Goal: Transaction & Acquisition: Download file/media

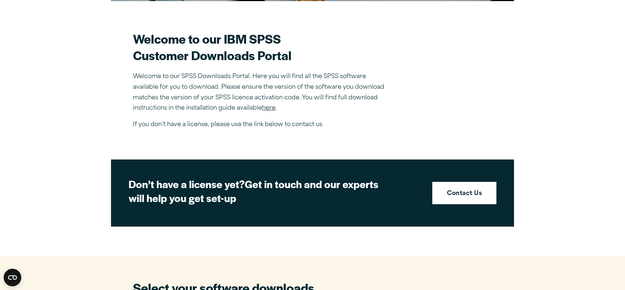
click at [265, 107] on link "here" at bounding box center [269, 108] width 14 height 6
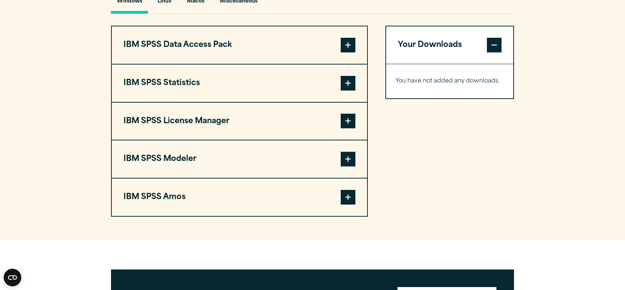
scroll to position [577, 0]
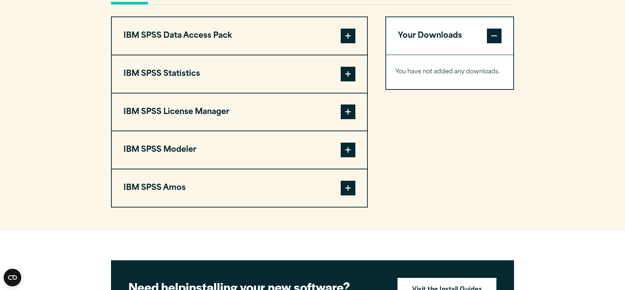
click at [342, 75] on span at bounding box center [348, 74] width 15 height 15
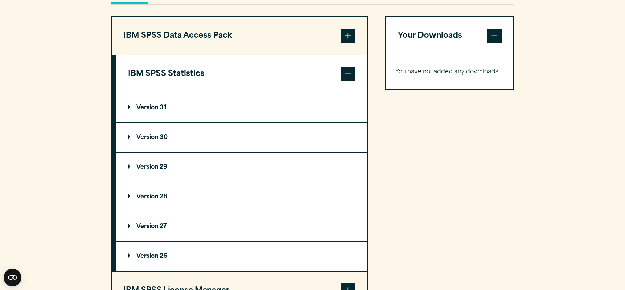
click at [152, 109] on summary "Version 31" at bounding box center [241, 107] width 251 height 29
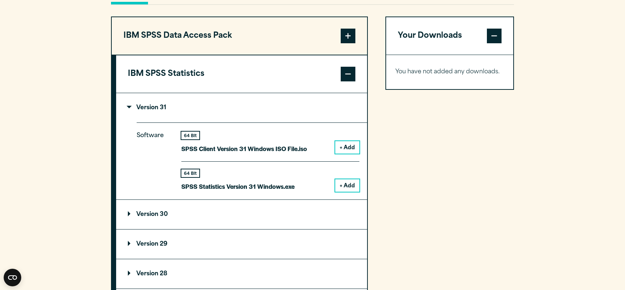
click at [346, 183] on button "+ Add" at bounding box center [347, 185] width 24 height 12
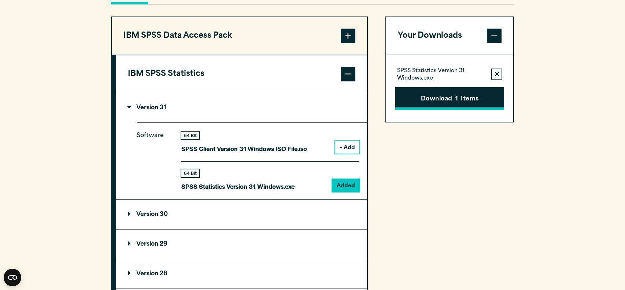
click at [453, 101] on button "Download 1 Items" at bounding box center [449, 98] width 109 height 23
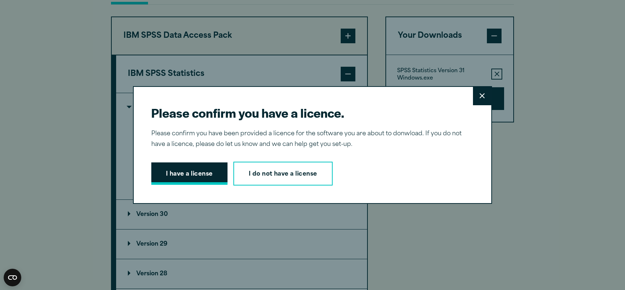
click at [171, 178] on button "I have a license" at bounding box center [189, 173] width 76 height 23
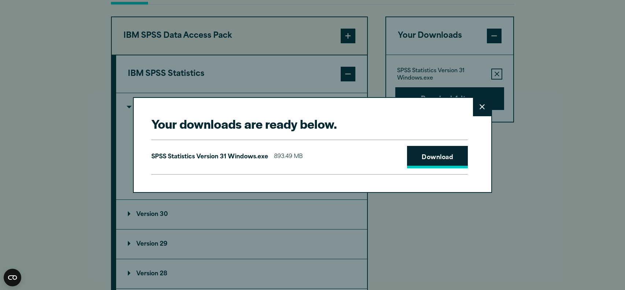
click at [430, 153] on link "Download" at bounding box center [437, 157] width 61 height 23
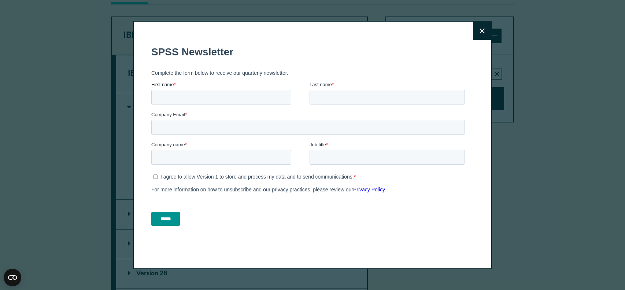
click at [479, 35] on button "Close" at bounding box center [482, 31] width 18 height 18
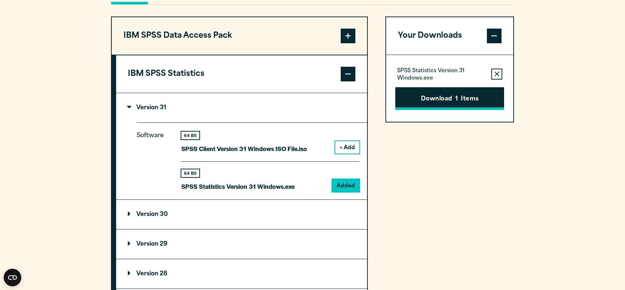
click at [416, 99] on button "Download 1 Items" at bounding box center [449, 98] width 109 height 23
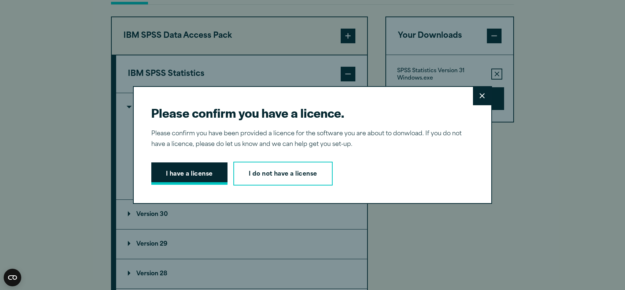
click at [206, 173] on button "I have a license" at bounding box center [189, 173] width 76 height 23
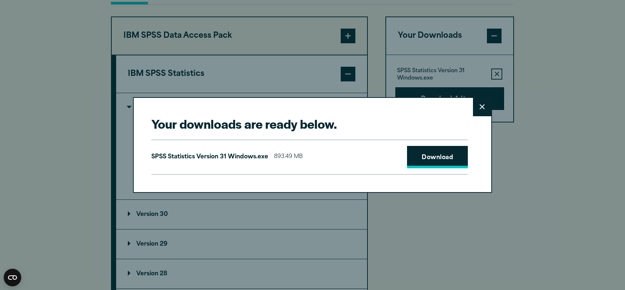
click at [445, 158] on link "Download" at bounding box center [437, 157] width 61 height 23
click at [482, 109] on button "Close" at bounding box center [482, 107] width 18 height 18
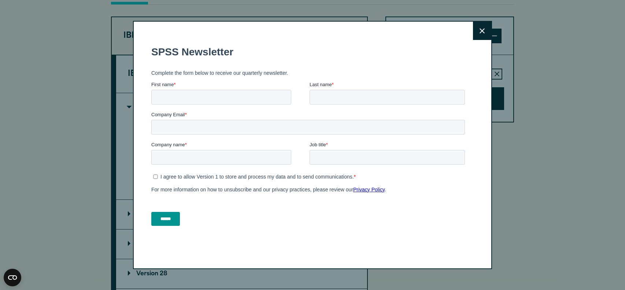
click at [478, 28] on button "Close" at bounding box center [482, 31] width 18 height 18
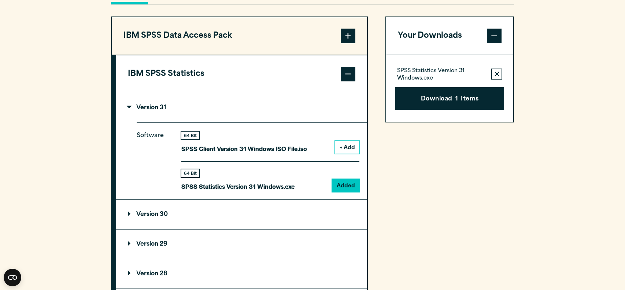
click at [523, 272] on section "Select your software downloads Use the table below to find and navigate to your…" at bounding box center [312, 183] width 625 height 606
click at [345, 150] on button "+ Add" at bounding box center [347, 147] width 24 height 12
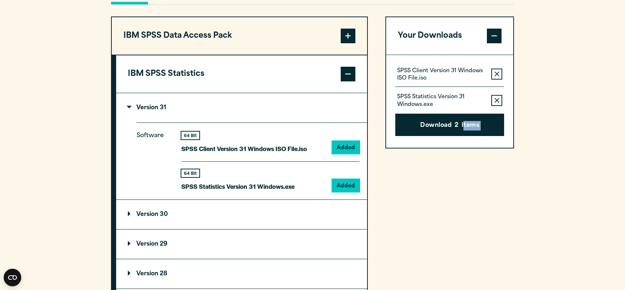
click at [495, 98] on icon "button" at bounding box center [496, 100] width 5 height 5
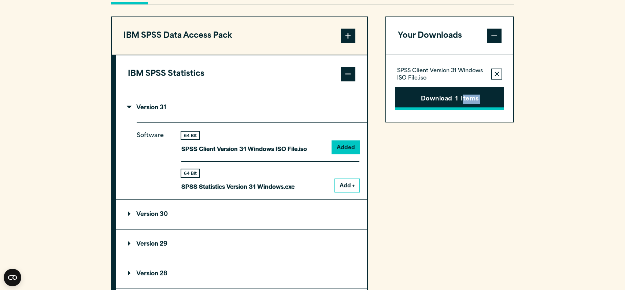
click at [430, 95] on button "Download 1 Items" at bounding box center [449, 98] width 109 height 23
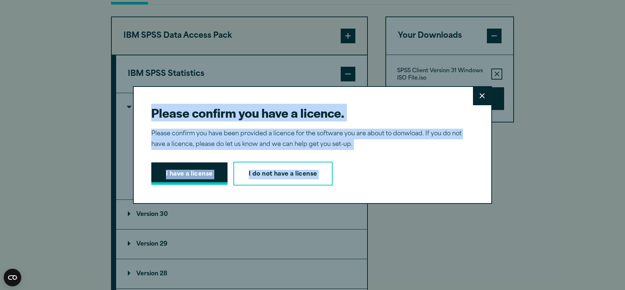
click at [179, 176] on button "I have a license" at bounding box center [189, 173] width 76 height 23
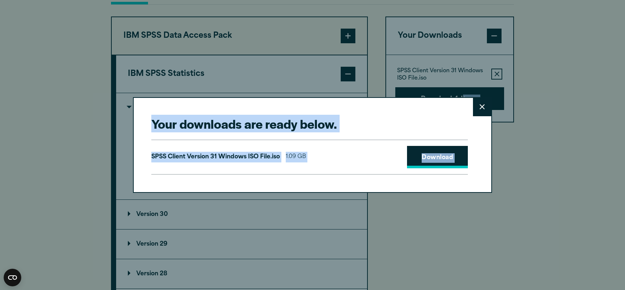
click at [431, 164] on link "Download" at bounding box center [437, 157] width 61 height 23
click at [484, 109] on icon at bounding box center [481, 106] width 5 height 5
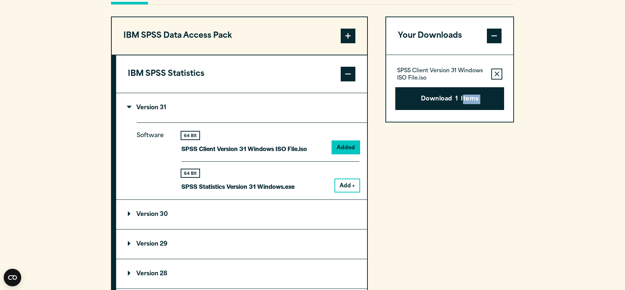
click at [163, 111] on summary "Version 31" at bounding box center [241, 107] width 251 height 29
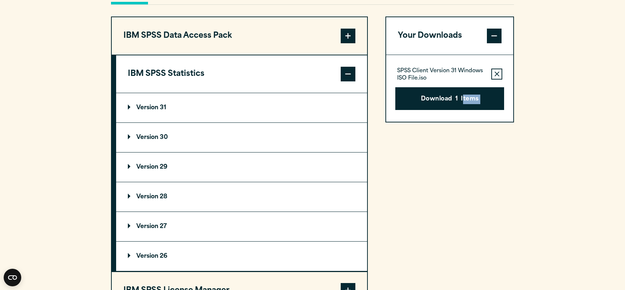
click at [163, 111] on summary "Version 31" at bounding box center [241, 107] width 251 height 29
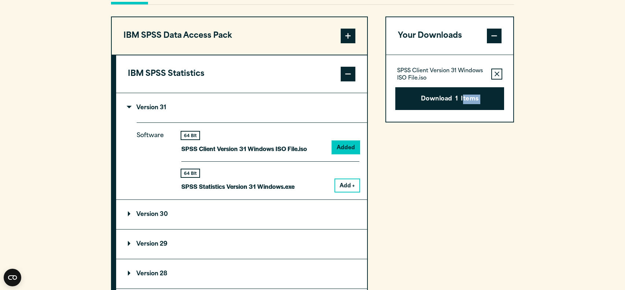
click at [496, 74] on icon "button" at bounding box center [496, 73] width 5 height 5
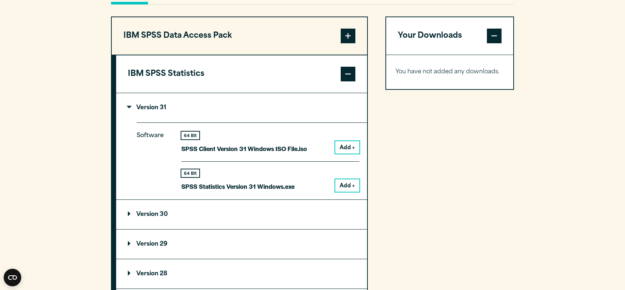
click at [240, 183] on p "SPSS Statistics Version 31 Windows.exe" at bounding box center [237, 186] width 113 height 11
click at [351, 185] on button "Add +" at bounding box center [347, 185] width 24 height 12
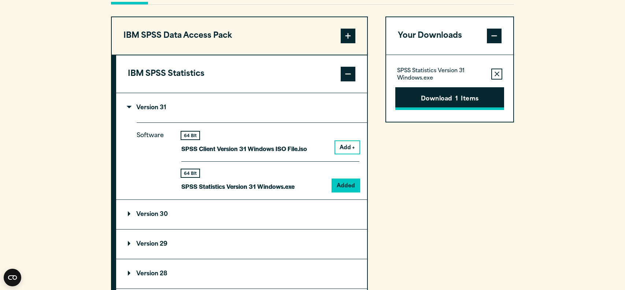
click at [450, 103] on button "Download 1 Items" at bounding box center [449, 98] width 109 height 23
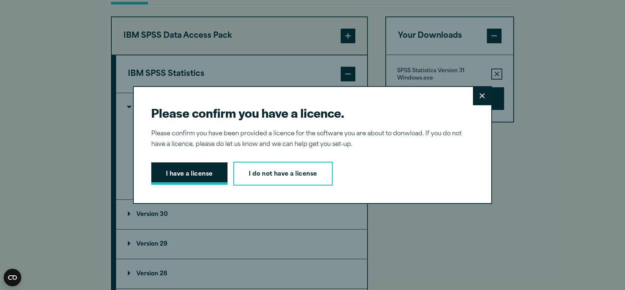
click at [201, 171] on button "I have a license" at bounding box center [189, 173] width 76 height 23
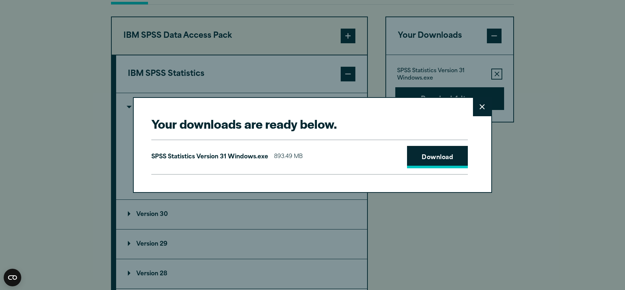
click at [420, 158] on link "Download" at bounding box center [437, 157] width 61 height 23
click at [481, 105] on icon at bounding box center [481, 106] width 5 height 5
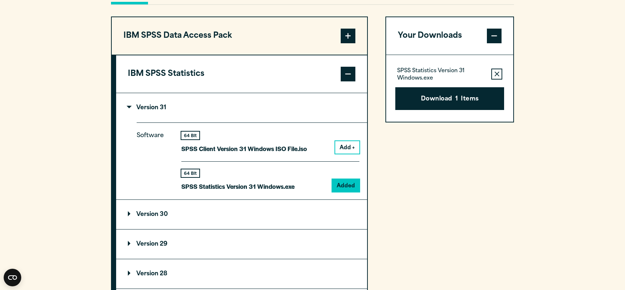
click at [345, 148] on button "Add +" at bounding box center [347, 147] width 24 height 12
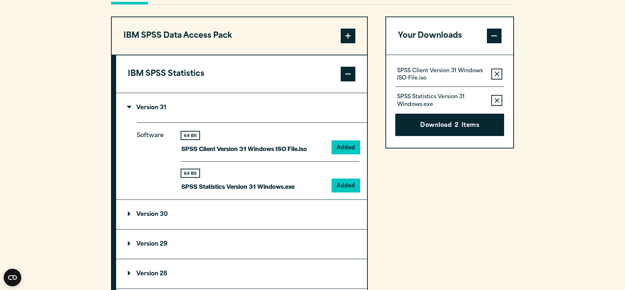
click at [419, 74] on p "SPSS Client Version 31 Windows ISO File.iso" at bounding box center [441, 74] width 88 height 15
click at [500, 70] on button "Remove this item from your software download list" at bounding box center [496, 73] width 11 height 11
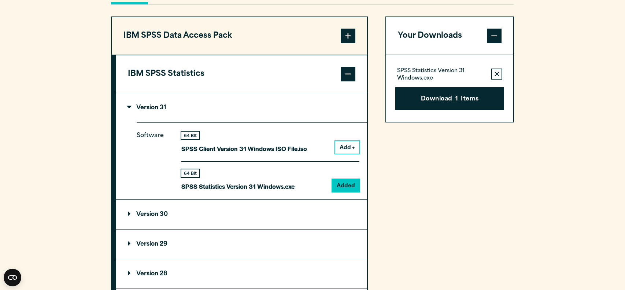
click at [500, 70] on button "Remove this item from your software download list" at bounding box center [496, 73] width 11 height 11
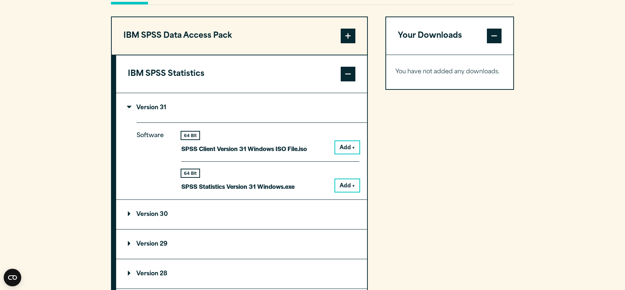
click at [351, 149] on button "Add +" at bounding box center [347, 147] width 24 height 12
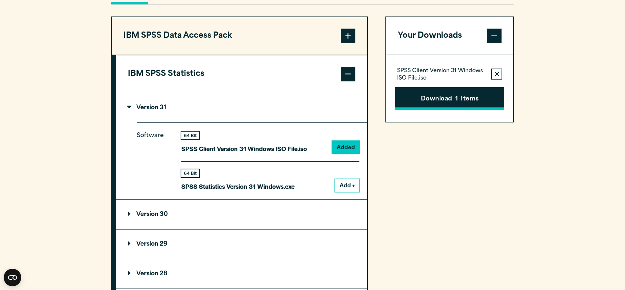
click at [434, 99] on button "Download 1 Items" at bounding box center [449, 98] width 109 height 23
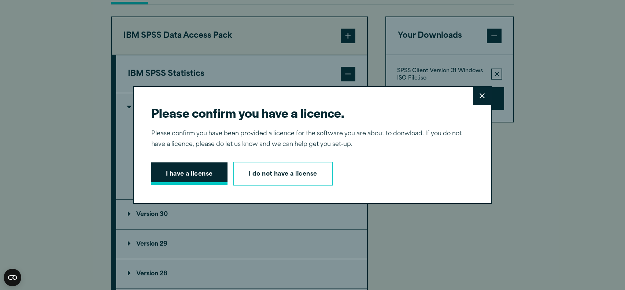
click at [206, 169] on button "I have a license" at bounding box center [189, 173] width 76 height 23
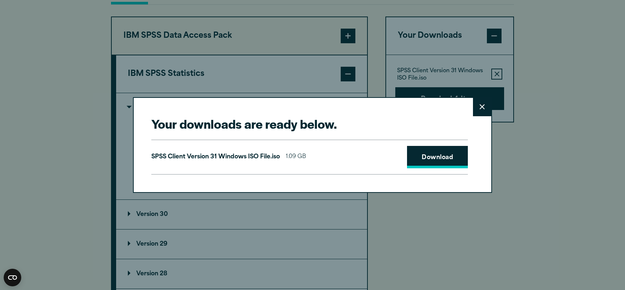
click at [437, 155] on link "Download" at bounding box center [437, 157] width 61 height 23
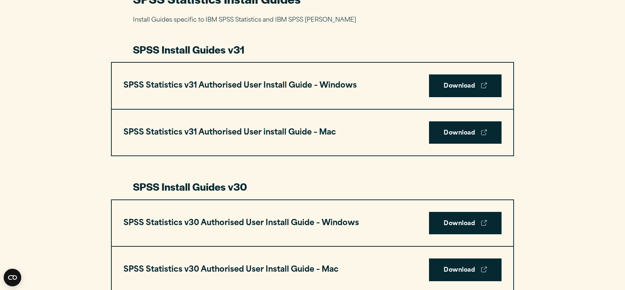
scroll to position [367, 0]
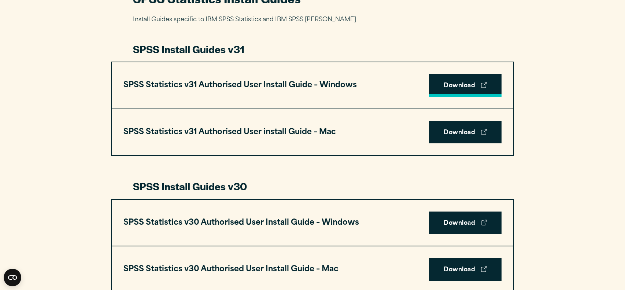
click at [479, 83] on link "Download" at bounding box center [465, 85] width 72 height 23
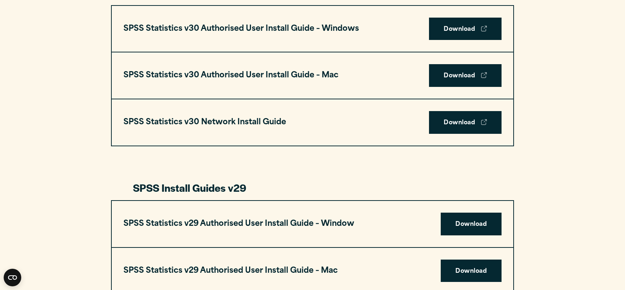
scroll to position [561, 0]
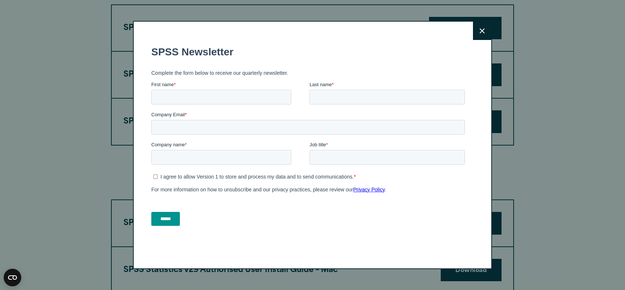
click at [482, 31] on icon at bounding box center [481, 30] width 5 height 5
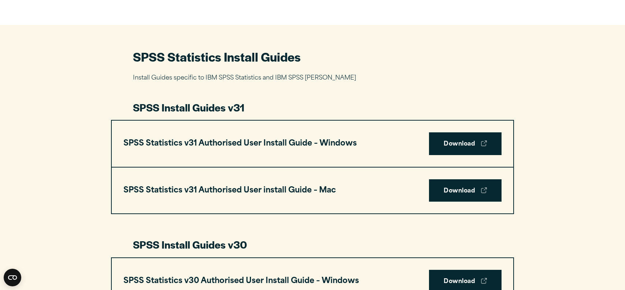
scroll to position [0, 0]
